Goal: Task Accomplishment & Management: Use online tool/utility

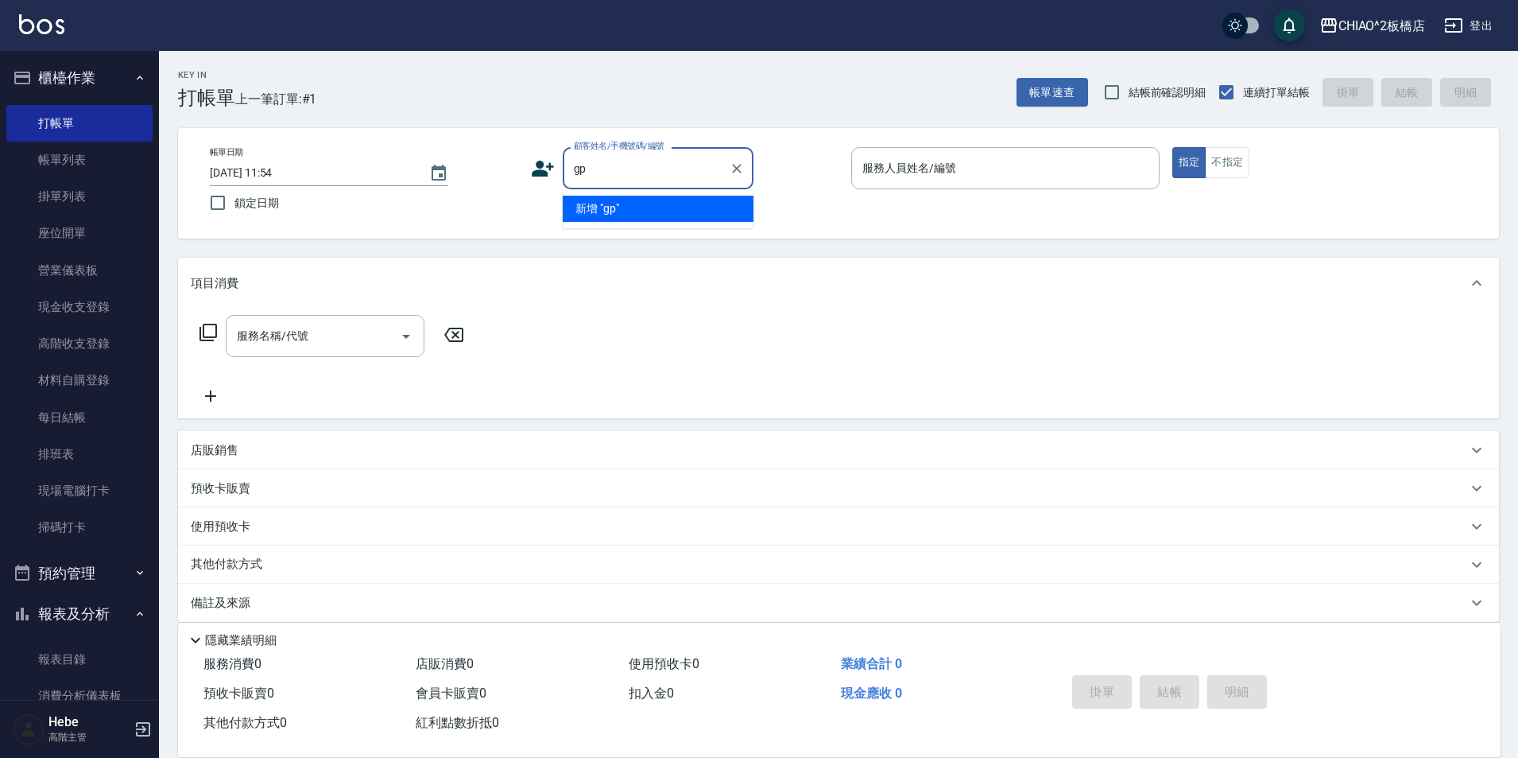
type input "g"
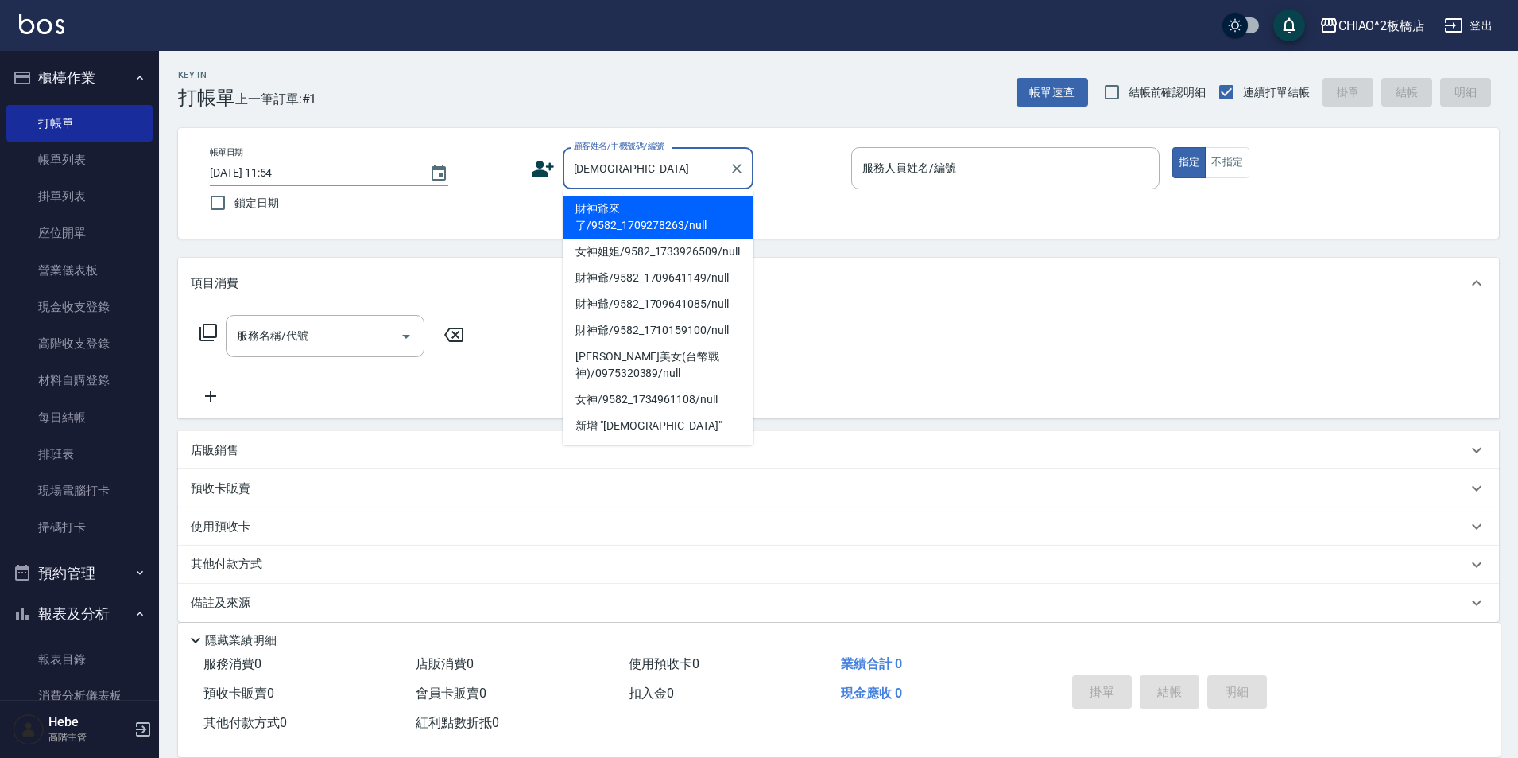
click at [601, 229] on li "財神爺來了/9582_1709278263/null" at bounding box center [658, 217] width 191 height 43
type input "財神爺來了/9582_1709278263/null"
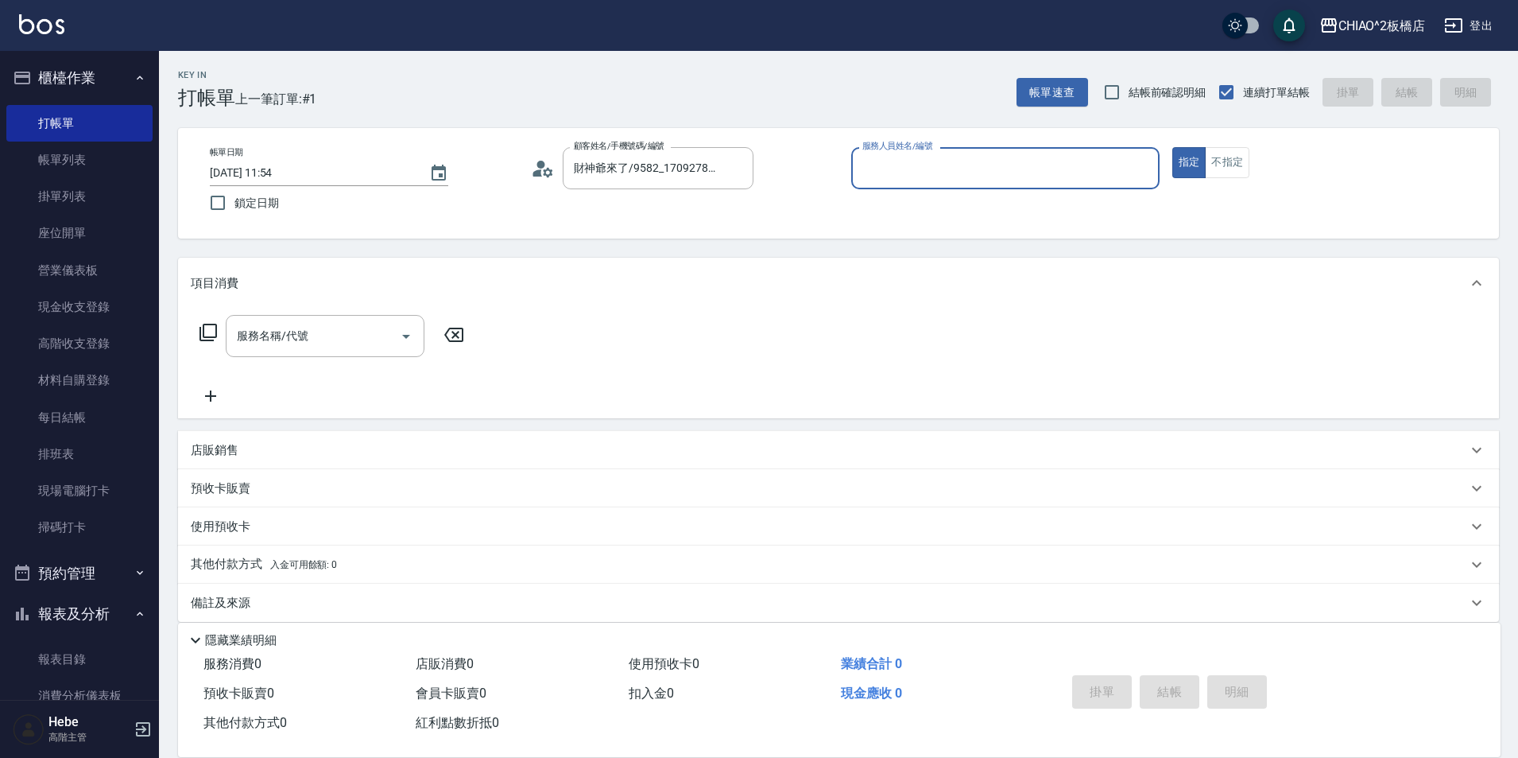
click at [898, 172] on input "服務人員姓名/編號" at bounding box center [1006, 168] width 294 height 28
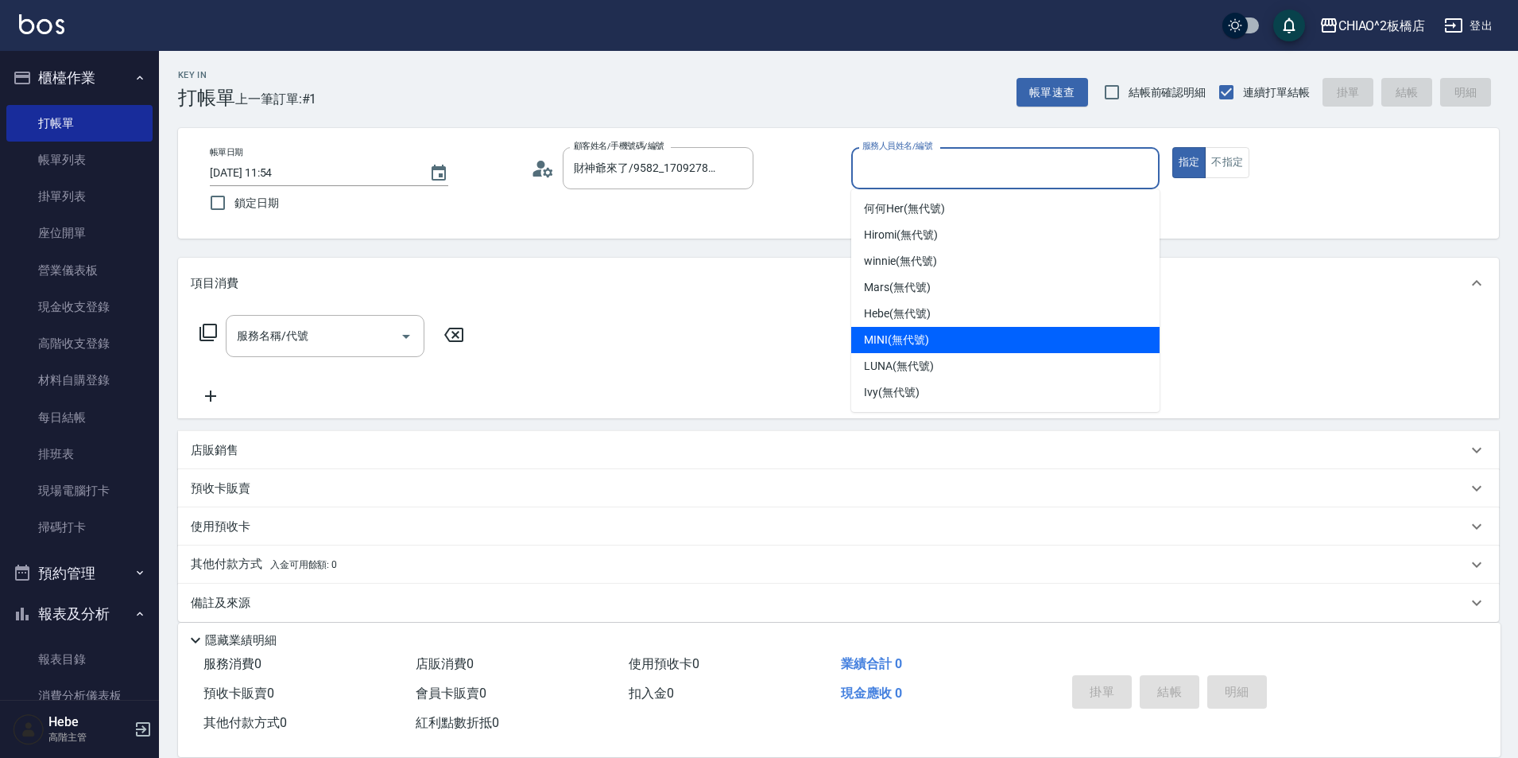
click at [898, 339] on span "MINI (無代號)" at bounding box center [896, 340] width 65 height 17
type input "MINI(無代號)"
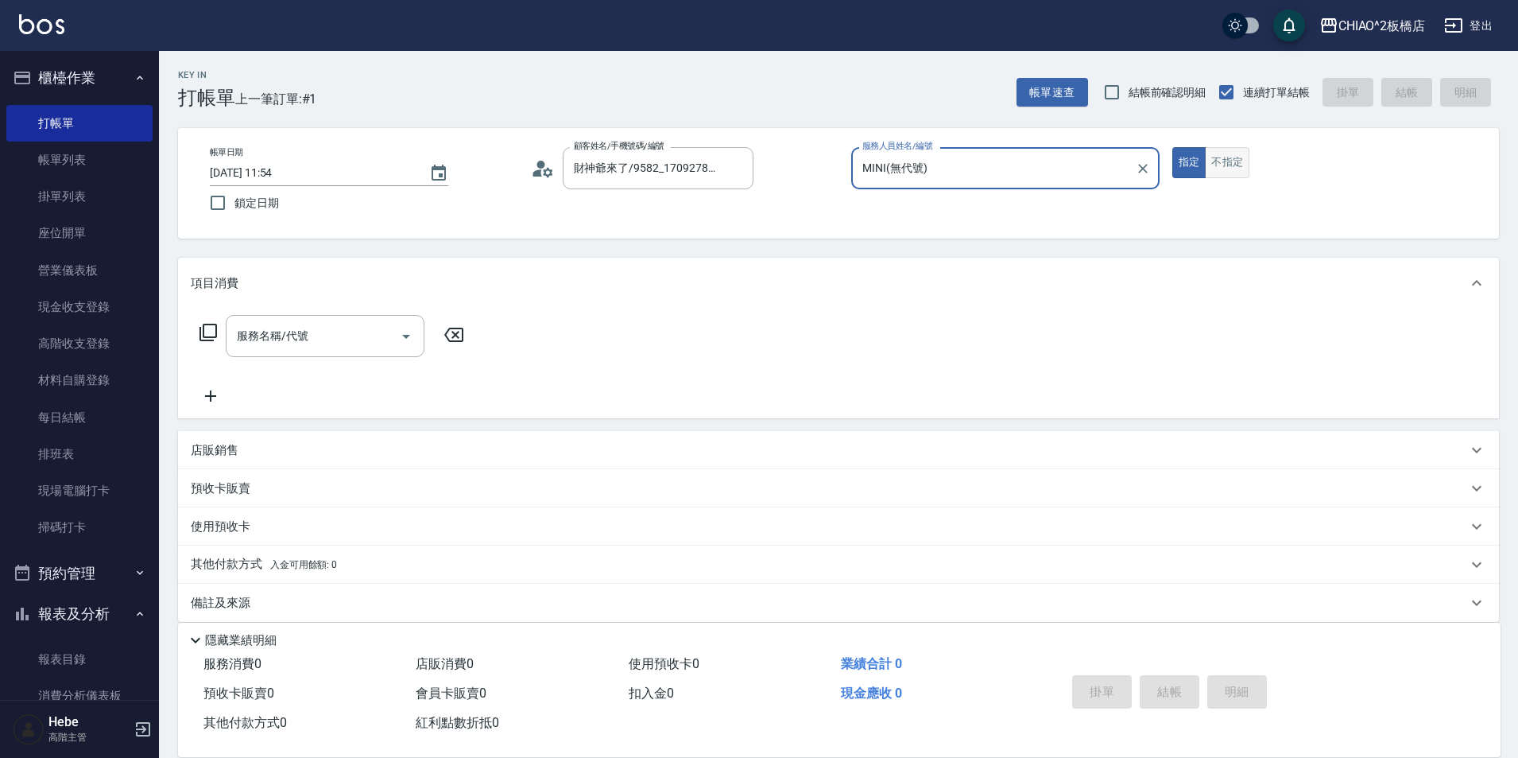
click at [1220, 169] on button "不指定" at bounding box center [1227, 162] width 45 height 31
click at [340, 340] on input "服務名稱/代號" at bounding box center [313, 336] width 161 height 28
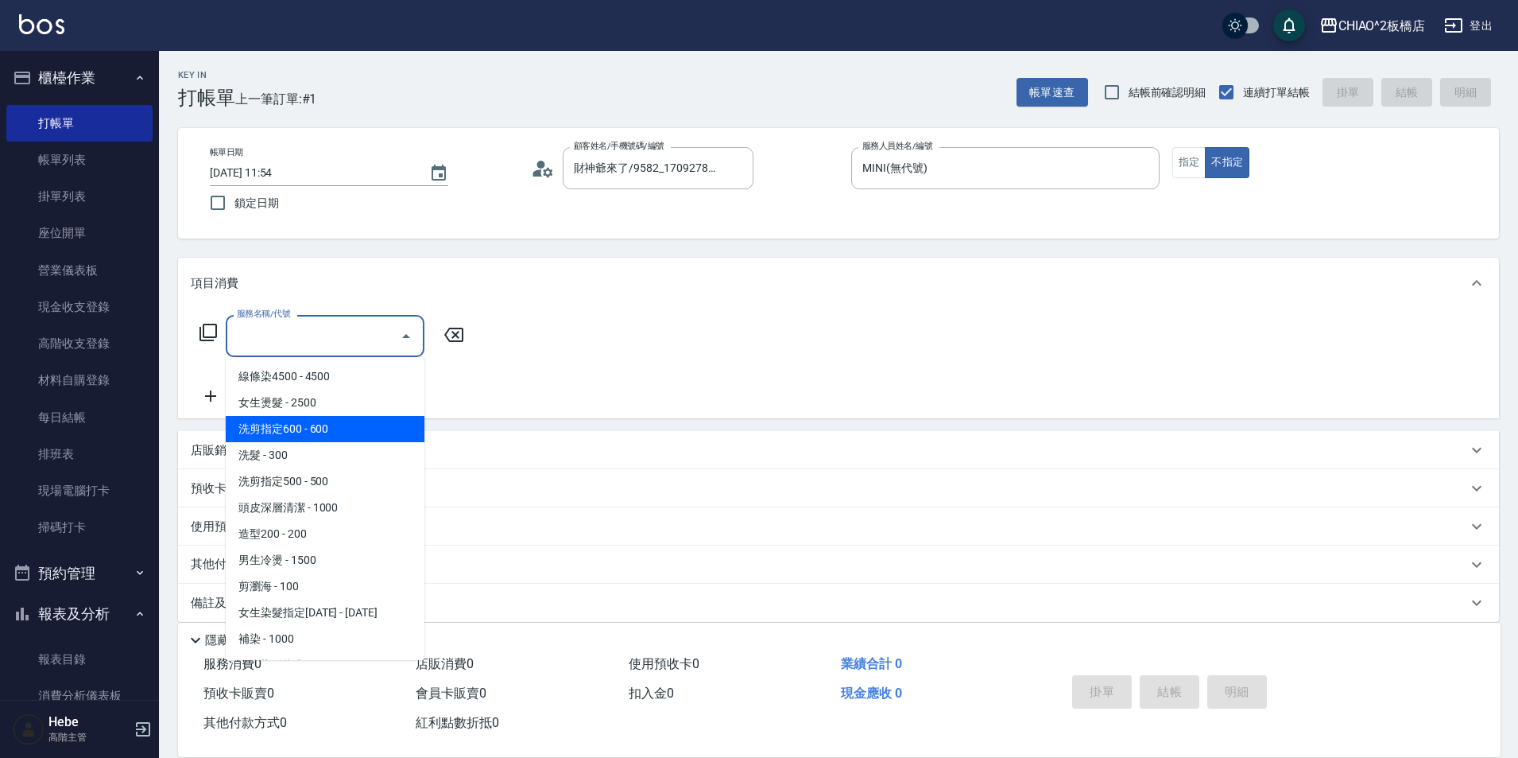
click at [339, 425] on span "洗剪指定600 - 600" at bounding box center [325, 429] width 199 height 26
type input "洗剪指定600(96678)"
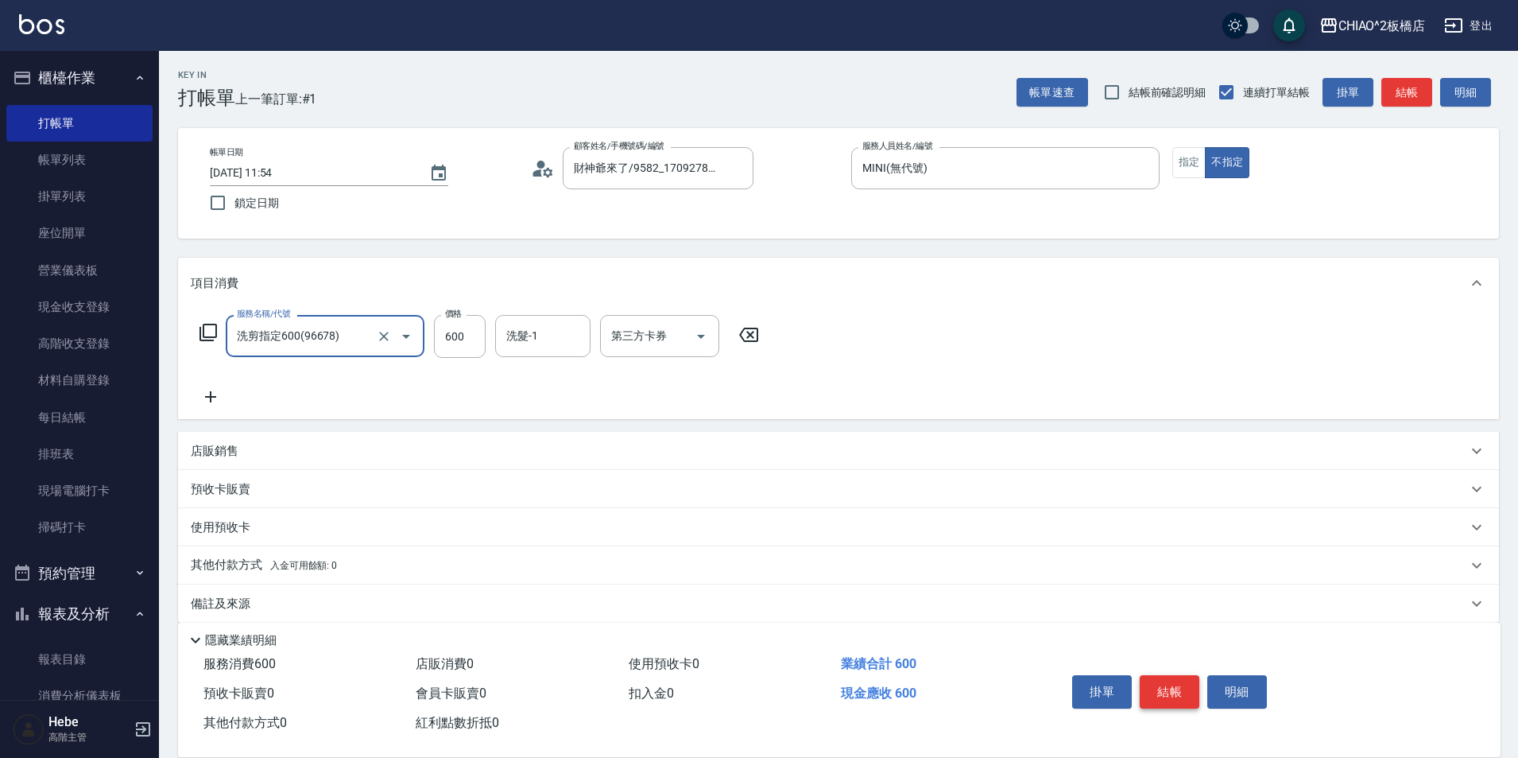
click at [1160, 687] on button "結帳" at bounding box center [1170, 691] width 60 height 33
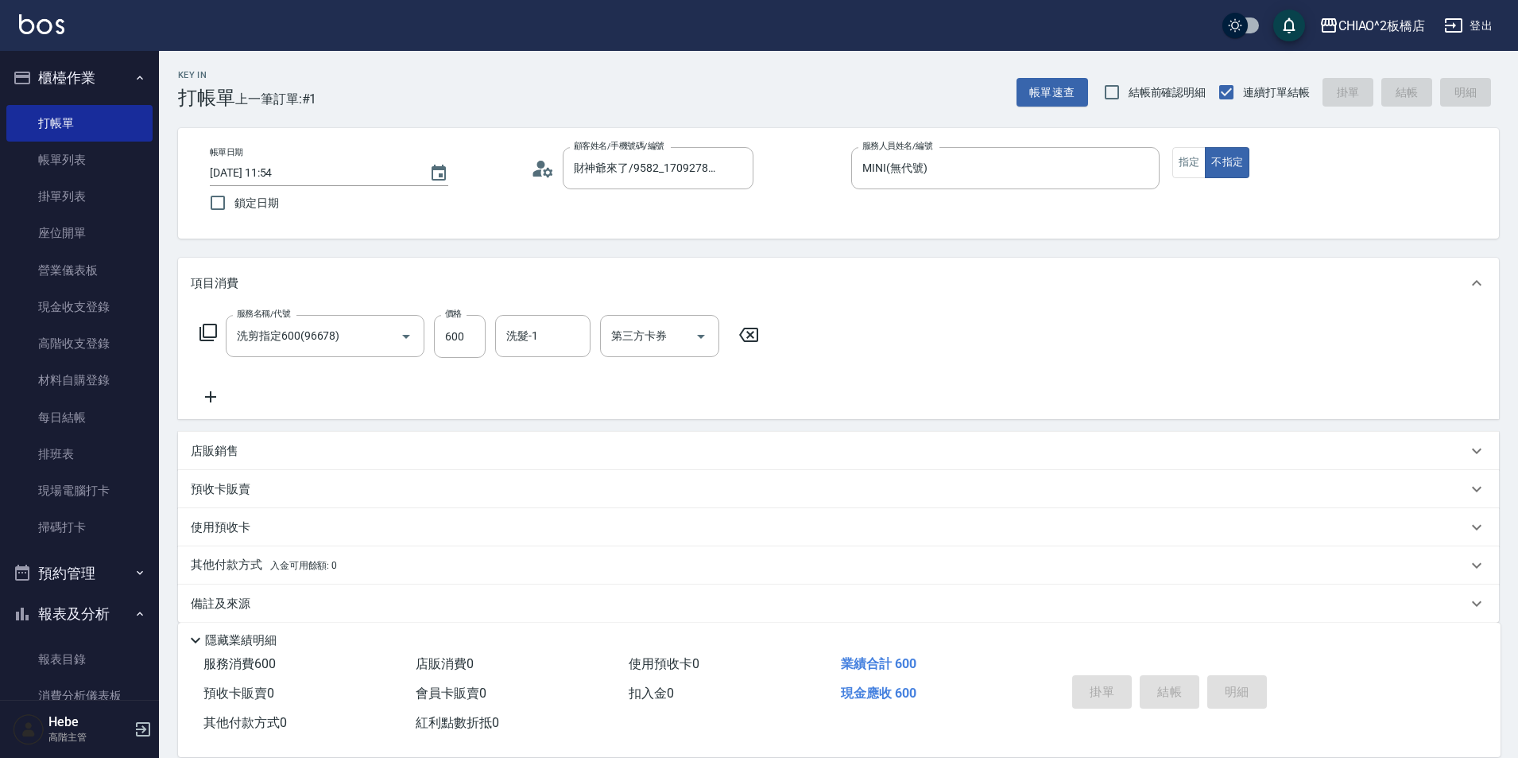
type input "[DATE] 12:57"
